Goal: Find specific page/section: Find specific page/section

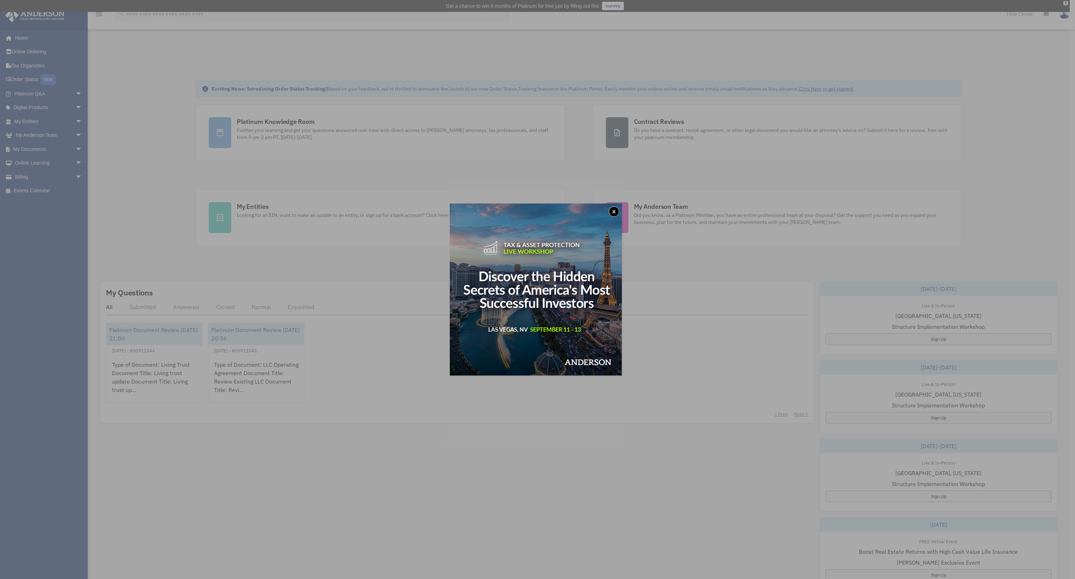
click at [616, 211] on button "x" at bounding box center [614, 211] width 11 height 11
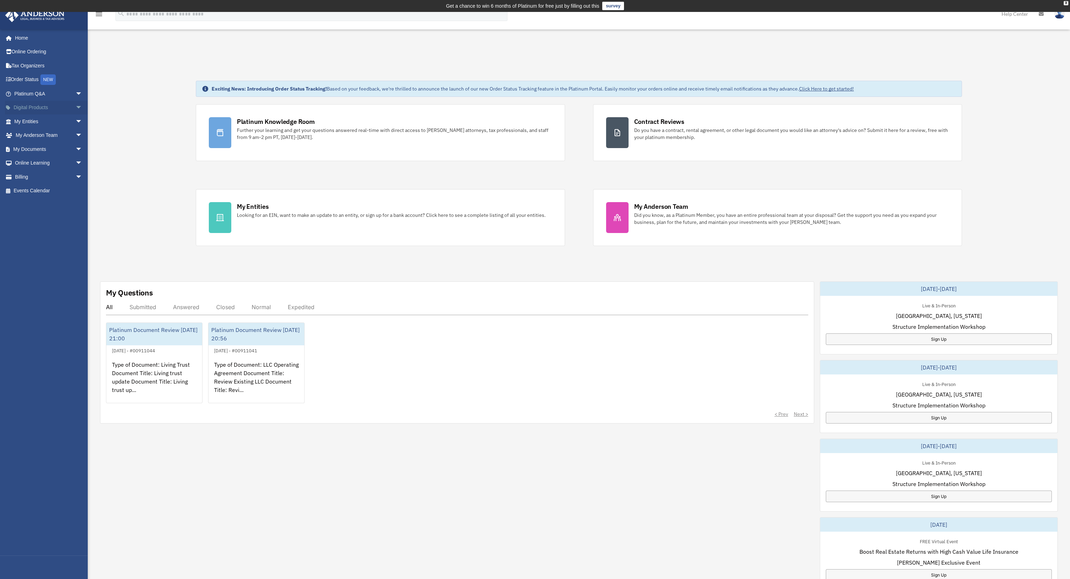
click at [75, 106] on span "arrow_drop_down" at bounding box center [82, 108] width 14 height 14
click at [75, 218] on span "arrow_drop_down" at bounding box center [82, 219] width 14 height 14
click at [40, 288] on link "Events Calendar" at bounding box center [49, 288] width 88 height 14
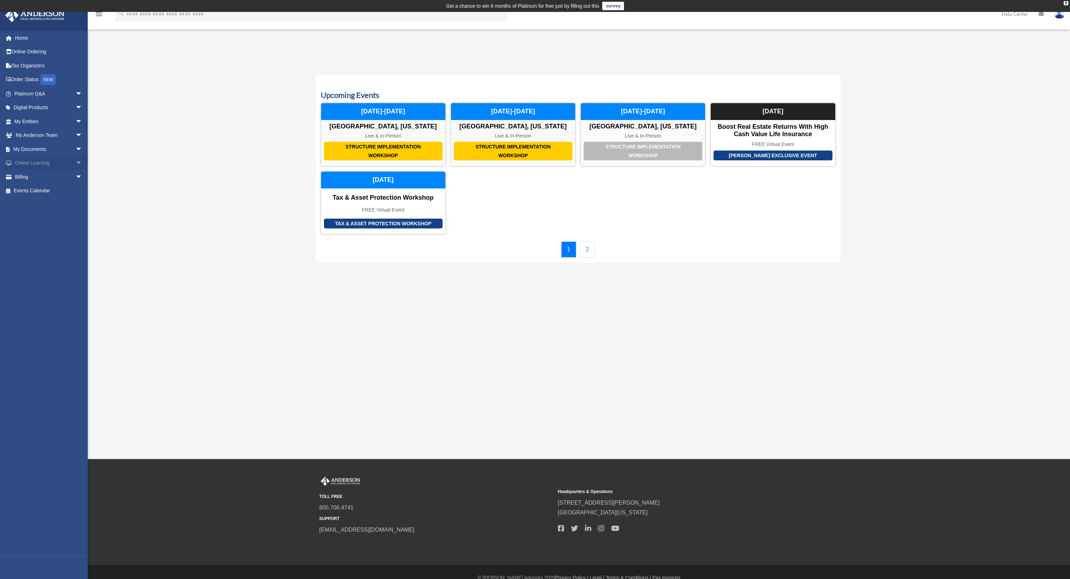
click at [75, 161] on span "arrow_drop_down" at bounding box center [82, 163] width 14 height 14
click at [75, 135] on span "arrow_drop_down" at bounding box center [82, 135] width 14 height 14
click at [75, 120] on span "arrow_drop_down" at bounding box center [82, 121] width 14 height 14
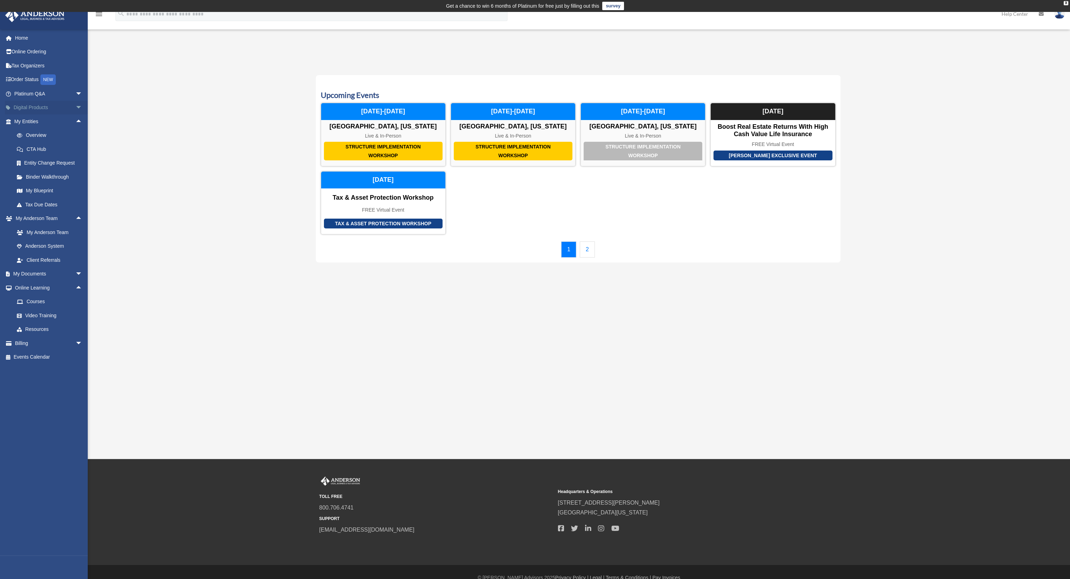
click at [75, 106] on span "arrow_drop_down" at bounding box center [82, 108] width 14 height 14
click at [75, 93] on span "arrow_drop_down" at bounding box center [82, 94] width 14 height 14
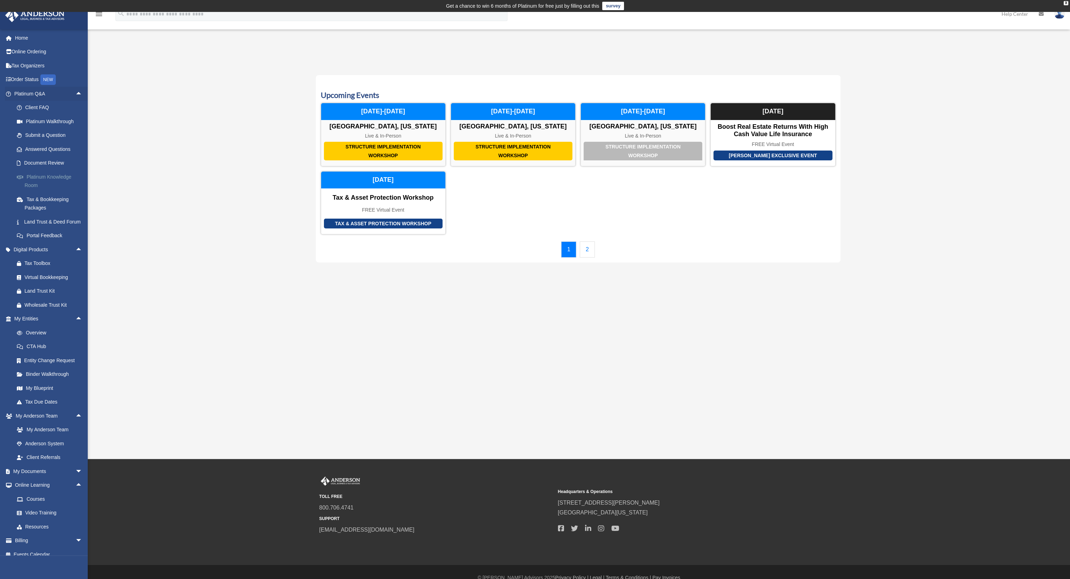
click at [47, 179] on link "Platinum Knowledge Room" at bounding box center [51, 181] width 83 height 22
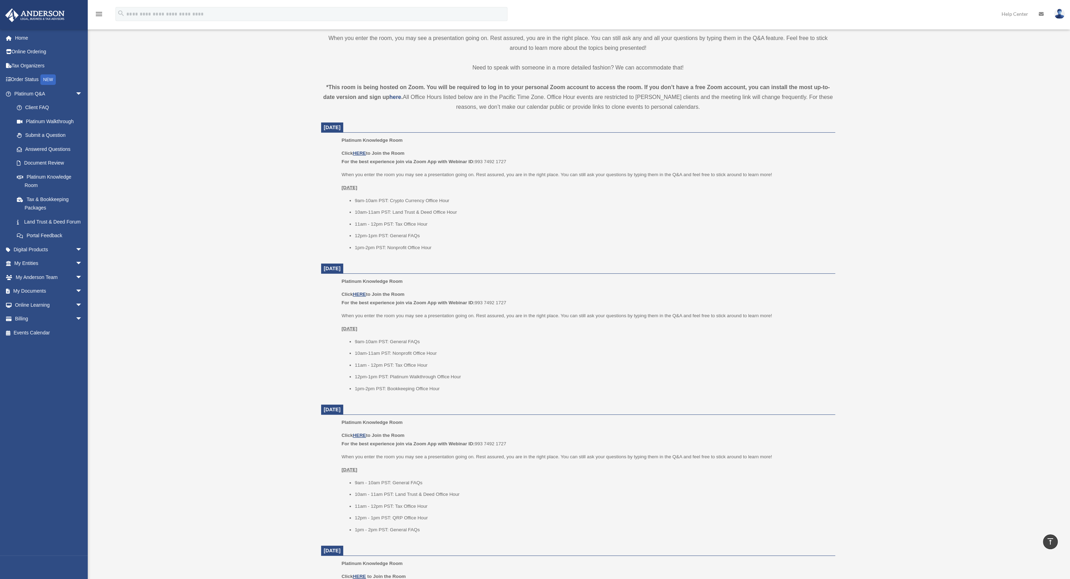
scroll to position [246, 0]
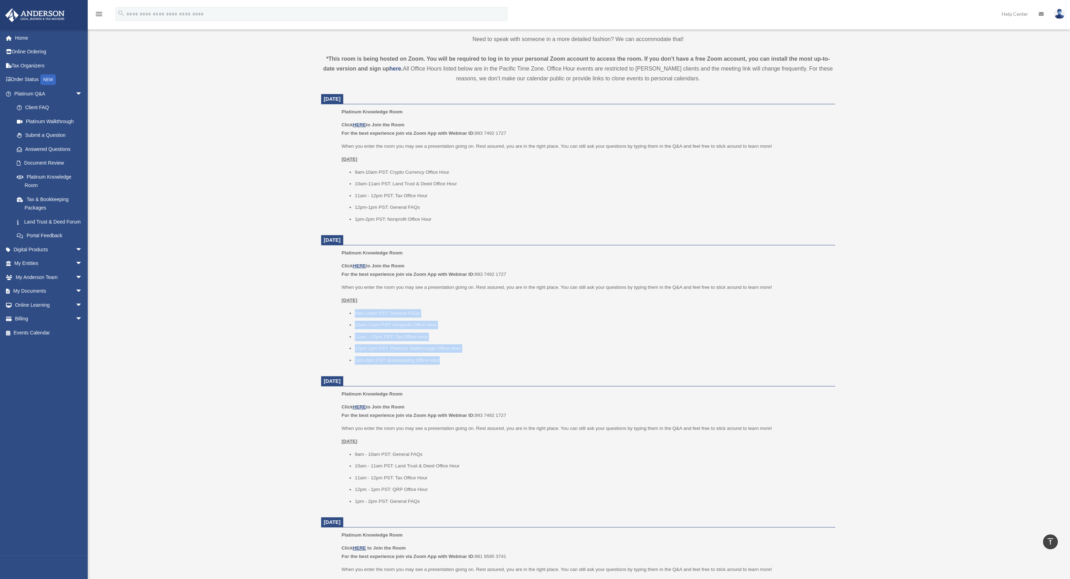
drag, startPoint x: 443, startPoint y: 359, endPoint x: 348, endPoint y: 311, distance: 106.1
click at [348, 311] on ul "9am-10am PST: General FAQs 10am-11am PST: Nonprofit Office Hour 11am - 12pm PST…" at bounding box center [586, 336] width 489 height 55
click at [421, 479] on li "11am - 12pm PST: Tax Office Hour" at bounding box center [593, 478] width 476 height 8
drag, startPoint x: 428, startPoint y: 478, endPoint x: 354, endPoint y: 477, distance: 74.4
click at [354, 477] on ul "9am - 10am PST: General FAQs 10am - 11am PST: Land Trust & Deed Office Hour 11a…" at bounding box center [586, 477] width 489 height 55
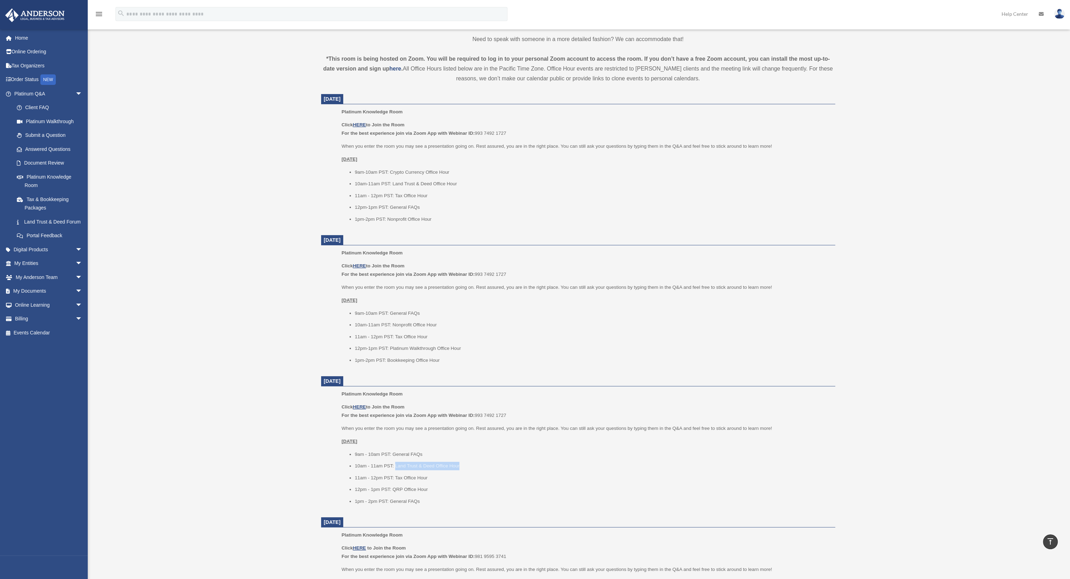
drag, startPoint x: 395, startPoint y: 465, endPoint x: 459, endPoint y: 467, distance: 63.6
click at [459, 467] on li "10am - 11am PST: Land Trust & Deed Office Hour" at bounding box center [593, 466] width 476 height 8
copy li "Land Trust & Deed Office Hour"
drag, startPoint x: 214, startPoint y: 339, endPoint x: 239, endPoint y: 329, distance: 26.9
click at [214, 339] on div "Platinum Knowledge Room breazile@hotmail.com Sign Out breazile@hotmail.com Home…" at bounding box center [535, 312] width 1070 height 1006
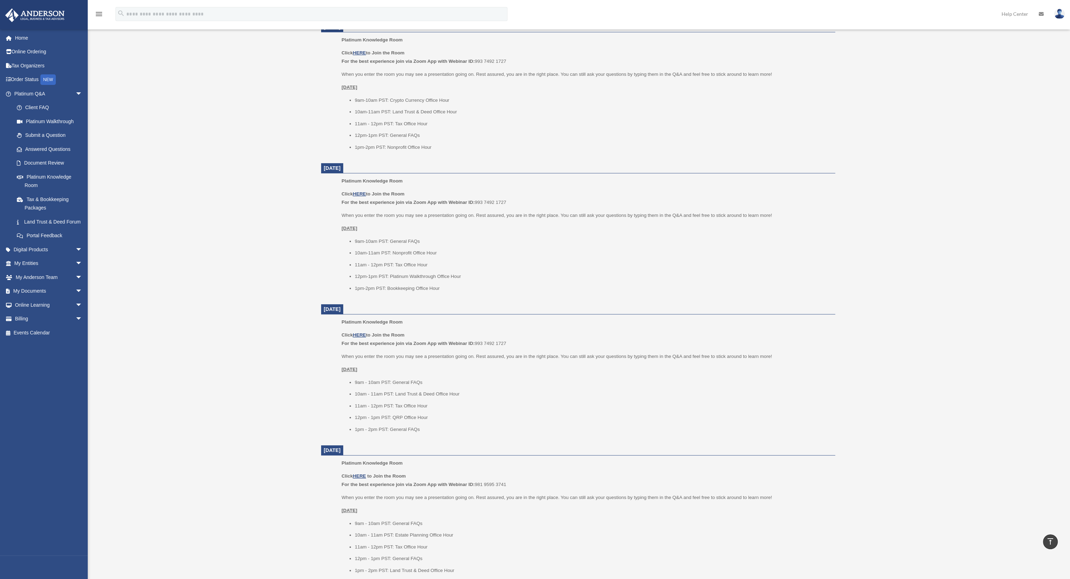
scroll to position [316, 0]
